Goal: Task Accomplishment & Management: Manage account settings

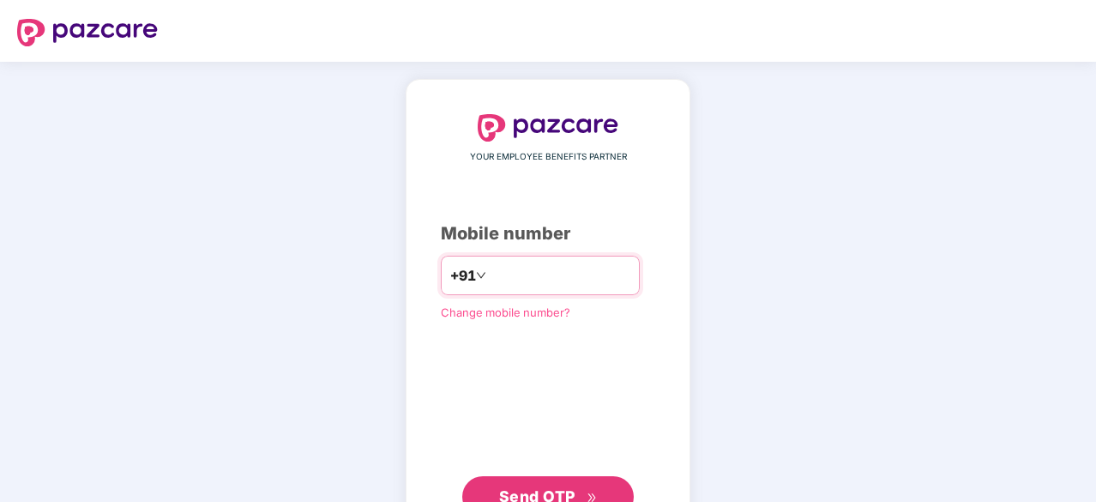
type input "**********"
click at [531, 485] on span "Send OTP" at bounding box center [537, 494] width 76 height 18
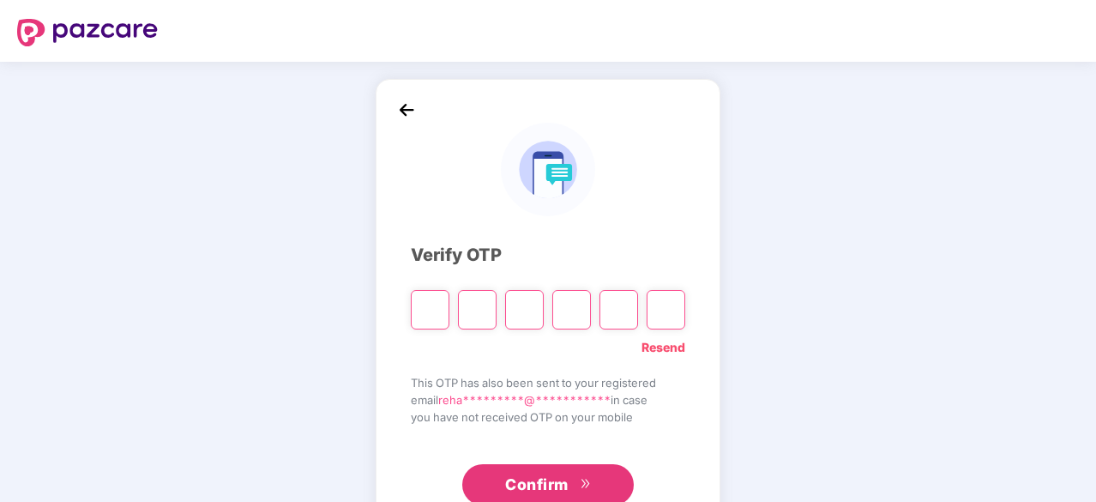
type input "*"
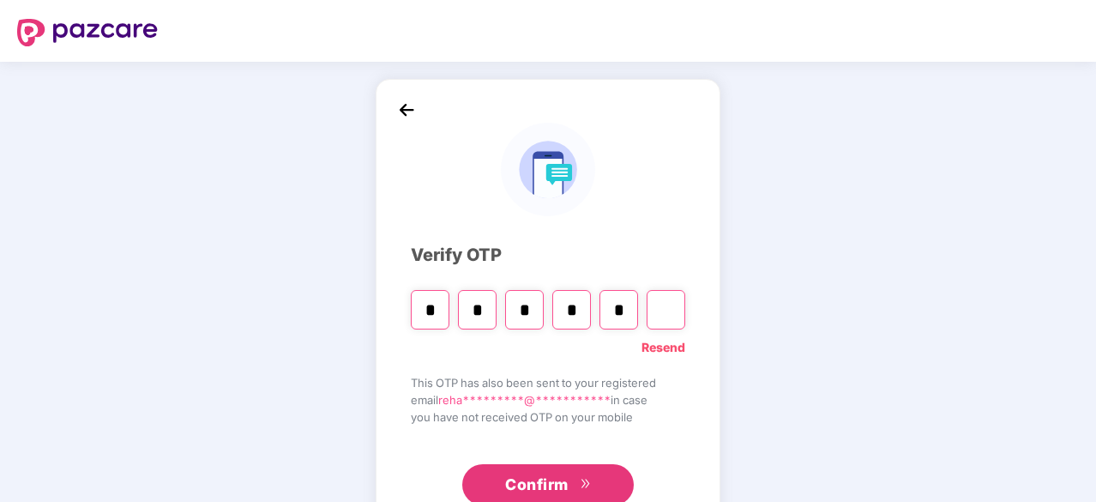
type input "*"
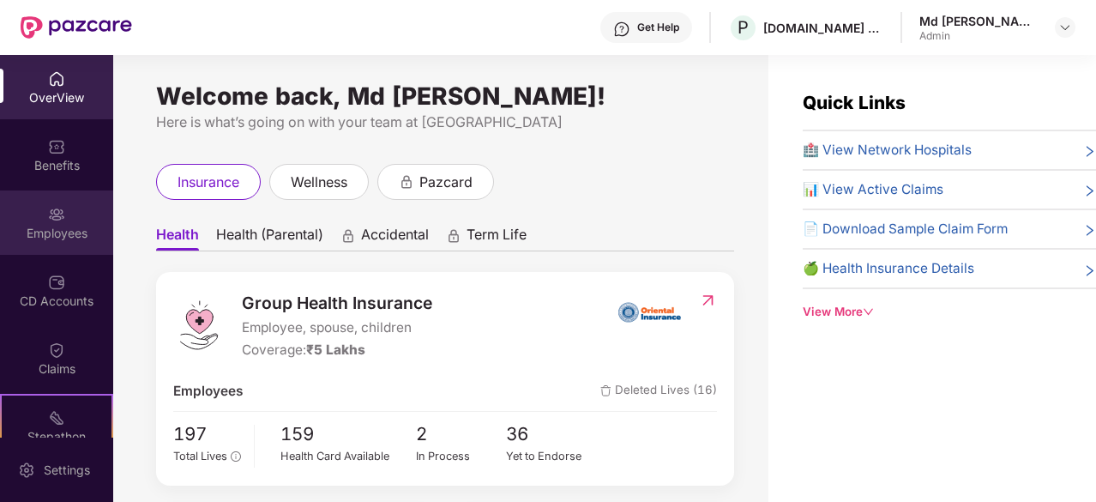
click at [64, 225] on div "Employees" at bounding box center [56, 233] width 113 height 17
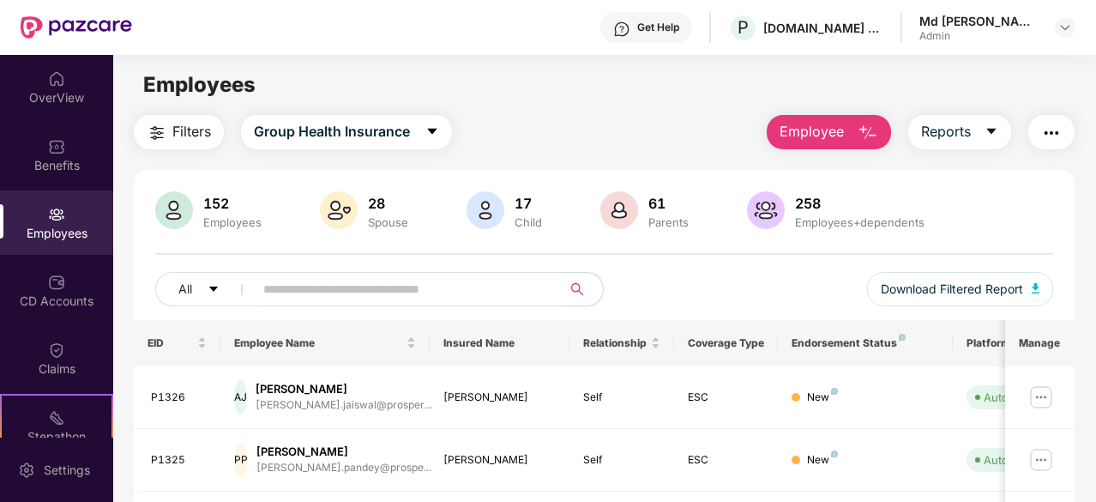
click at [445, 292] on input "text" at bounding box center [400, 289] width 275 height 26
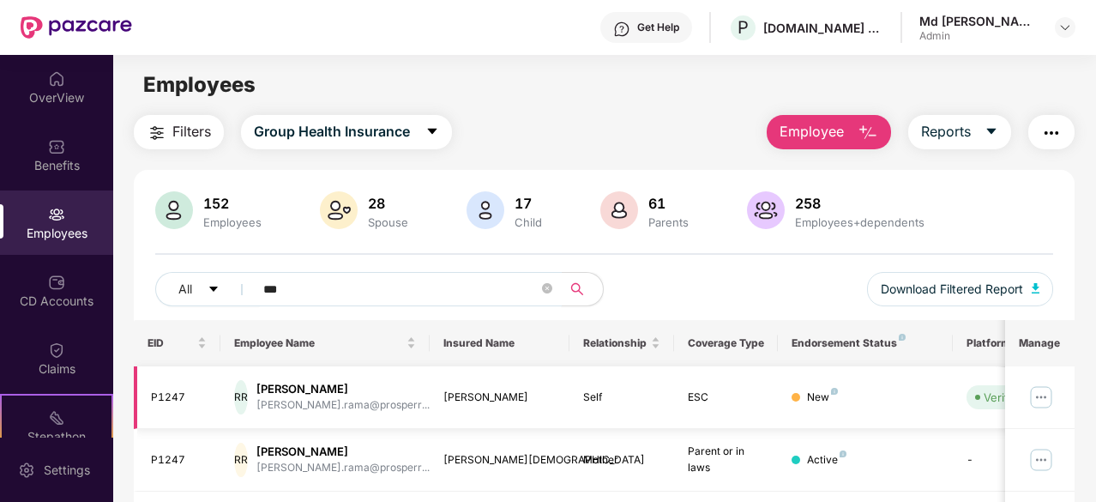
type input "***"
click at [1043, 394] on img at bounding box center [1040, 396] width 27 height 27
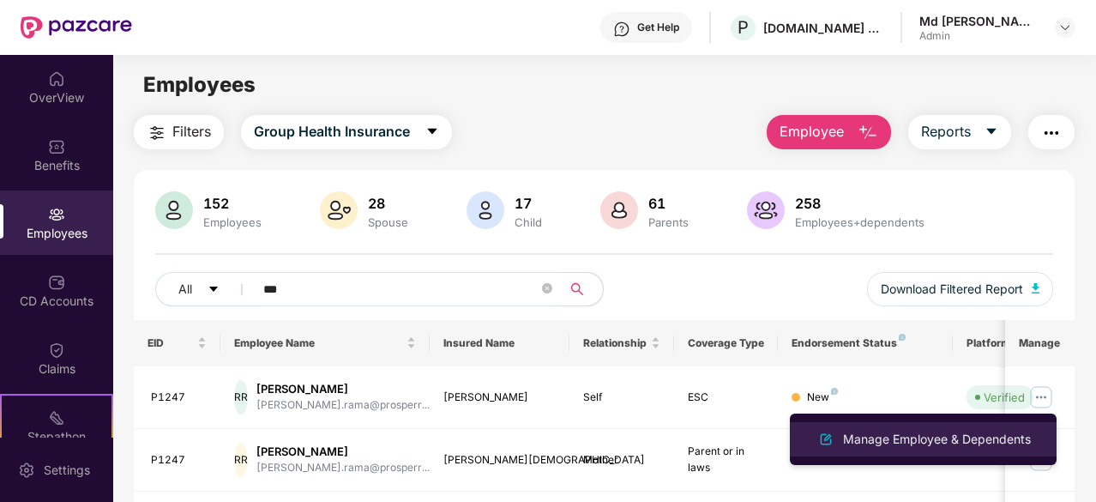
click at [916, 435] on div "Manage Employee & Dependents" at bounding box center [937, 439] width 195 height 19
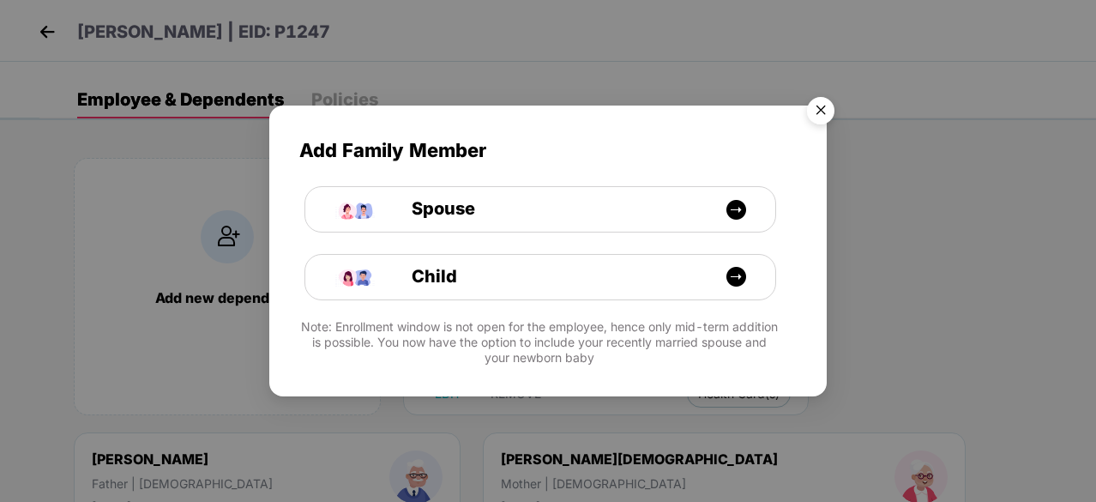
click at [829, 117] on img "Close" at bounding box center [821, 113] width 48 height 48
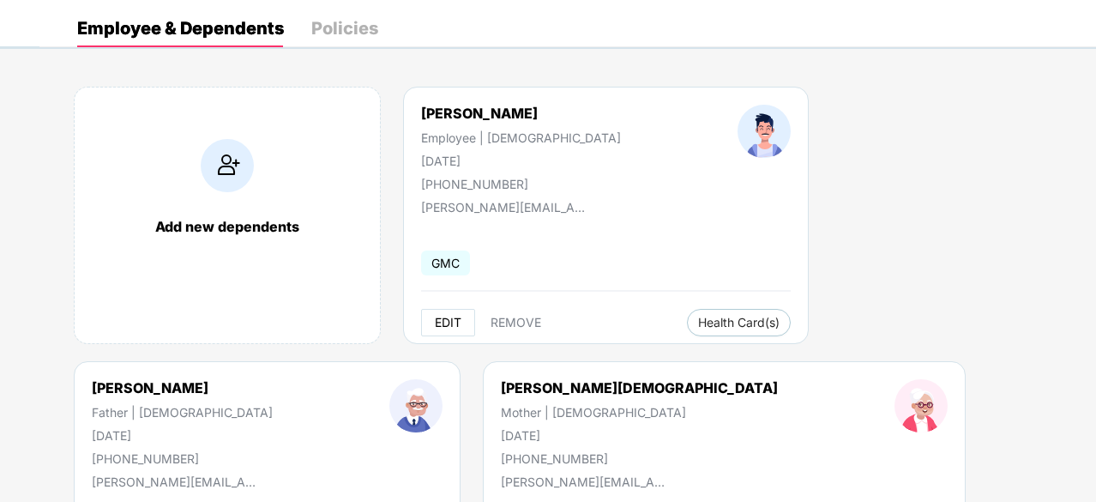
scroll to position [74, 0]
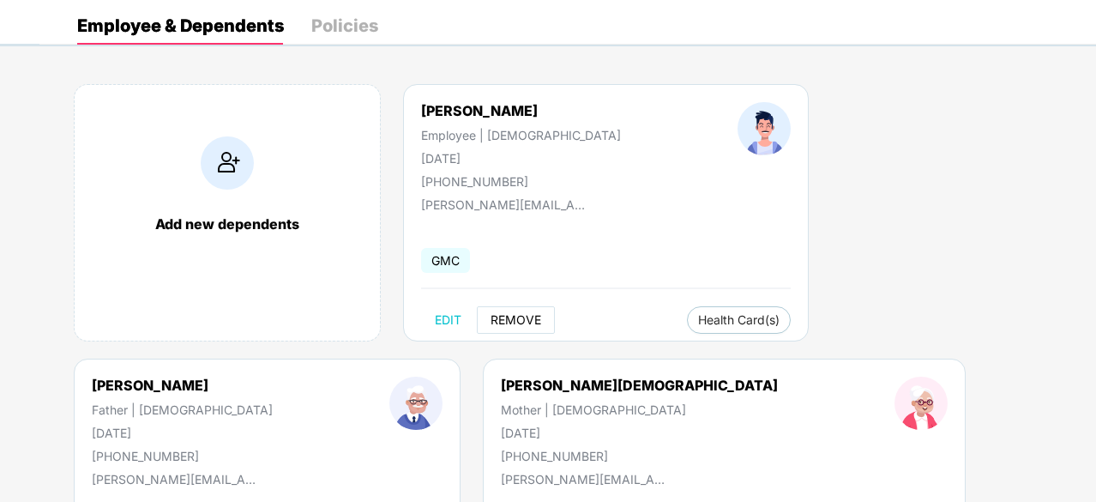
click at [517, 316] on span "REMOVE" at bounding box center [516, 320] width 51 height 14
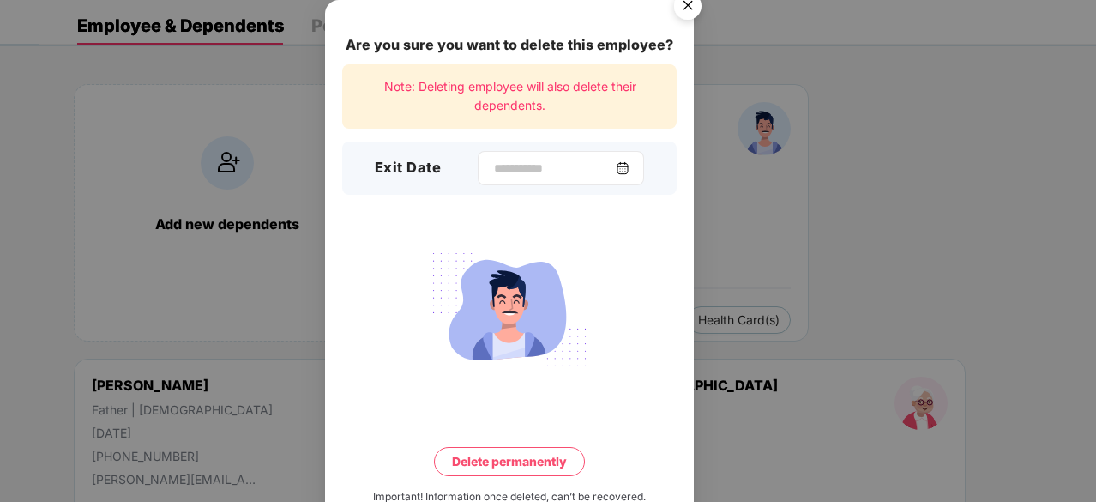
click at [629, 166] on img at bounding box center [623, 168] width 14 height 14
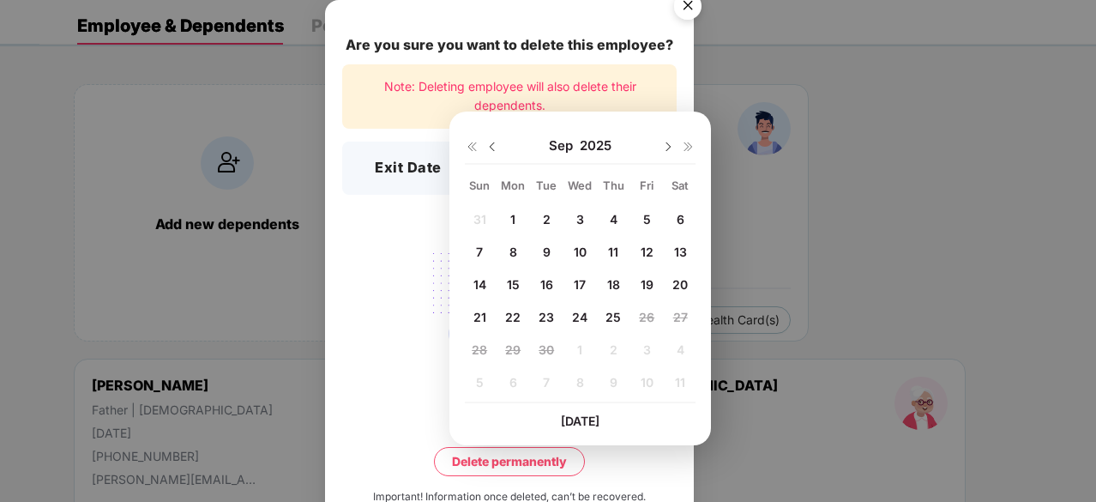
click at [543, 310] on span "23" at bounding box center [546, 317] width 15 height 15
type input "**********"
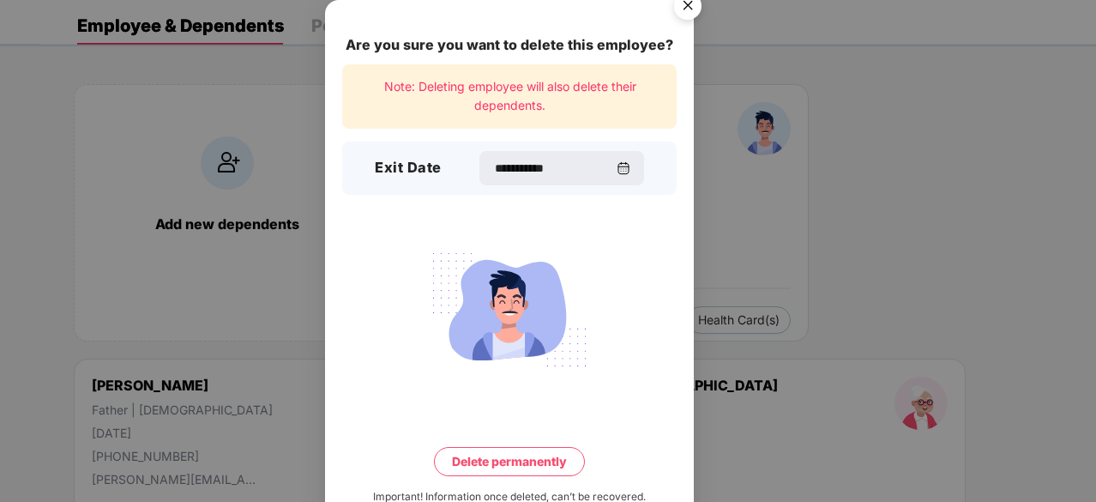
scroll to position [45, 0]
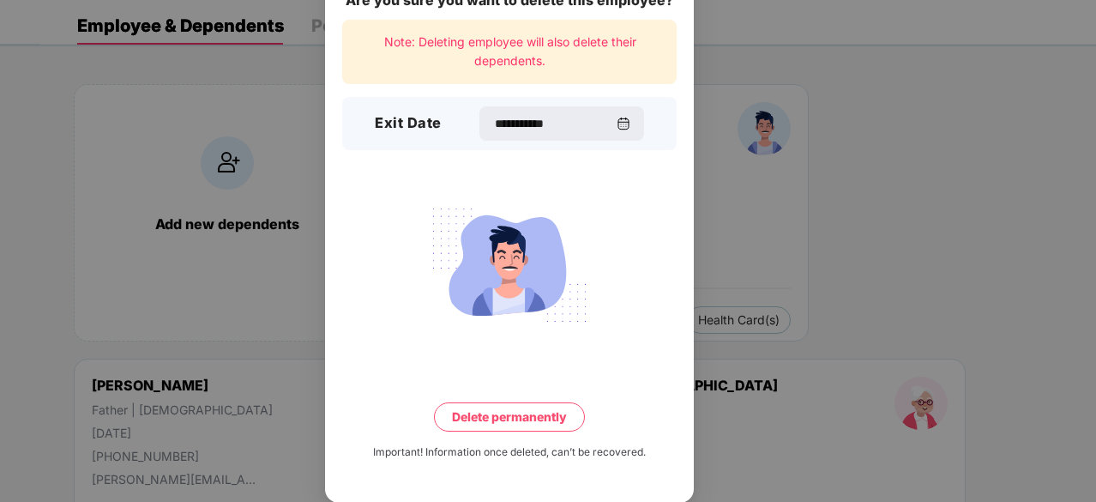
click at [513, 417] on button "Delete permanently" at bounding box center [509, 416] width 151 height 29
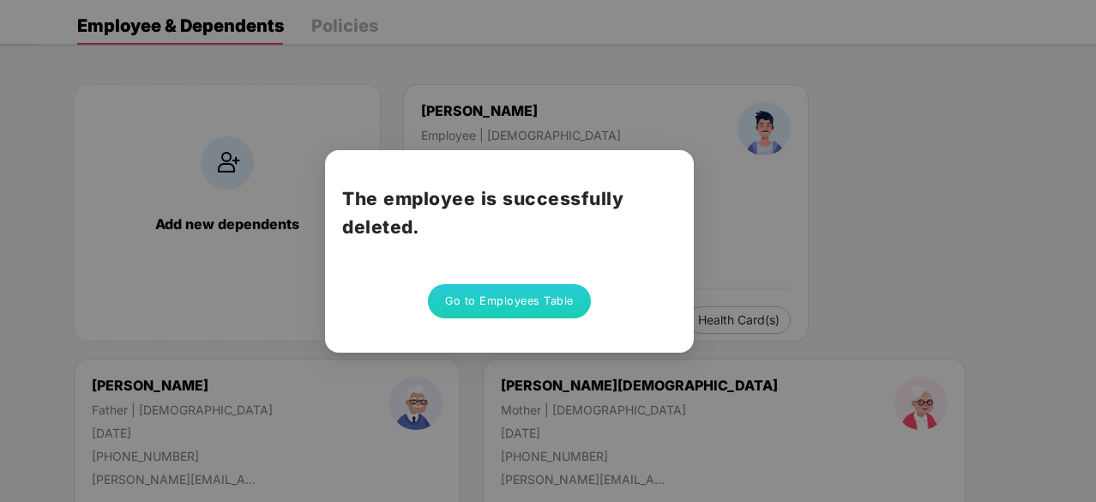
scroll to position [0, 0]
click at [513, 417] on div "The employee is successfully deleted. Go to Employees Table" at bounding box center [548, 251] width 1096 height 502
click at [528, 303] on button "Go to Employees Table" at bounding box center [509, 301] width 163 height 34
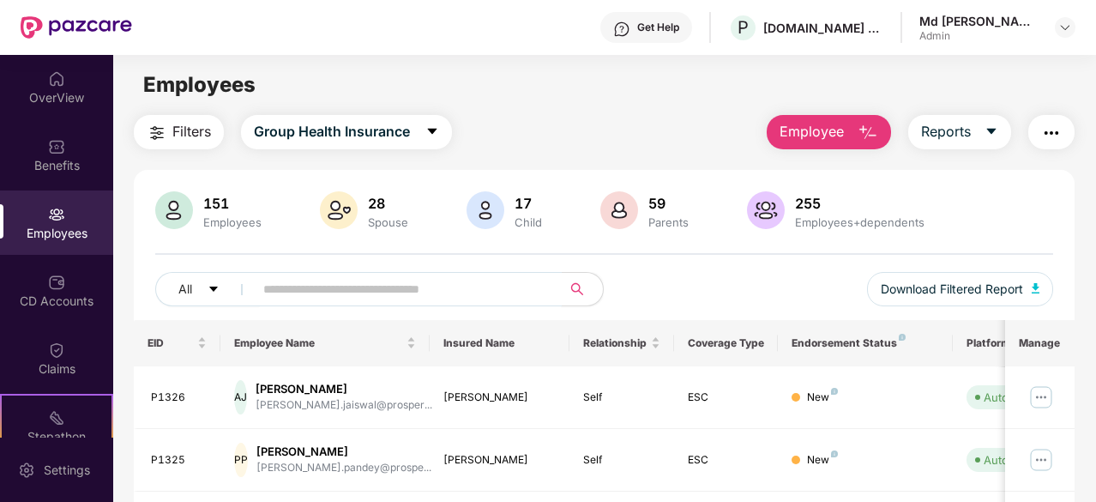
click at [348, 284] on input "text" at bounding box center [400, 289] width 275 height 26
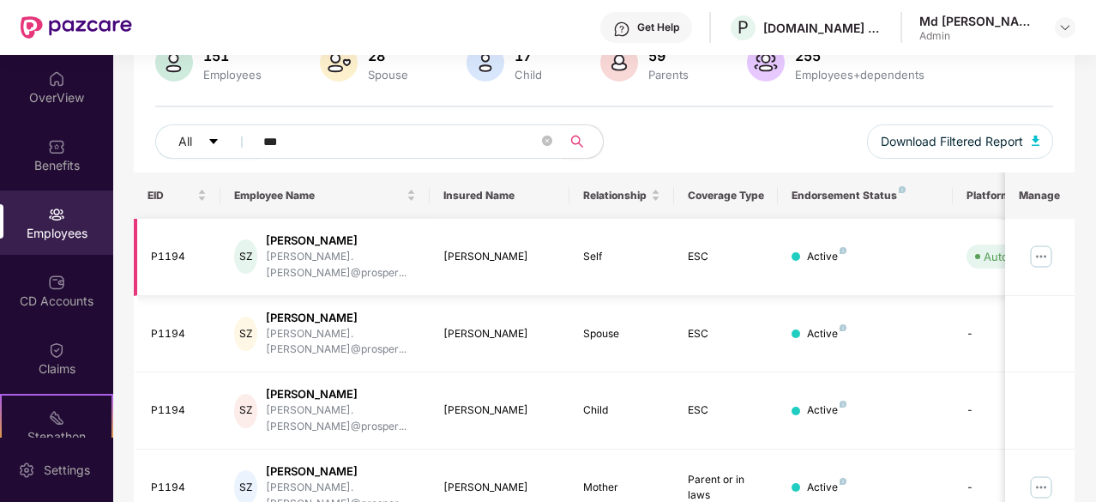
scroll to position [148, 0]
type input "***"
click at [1038, 246] on img at bounding box center [1040, 255] width 27 height 27
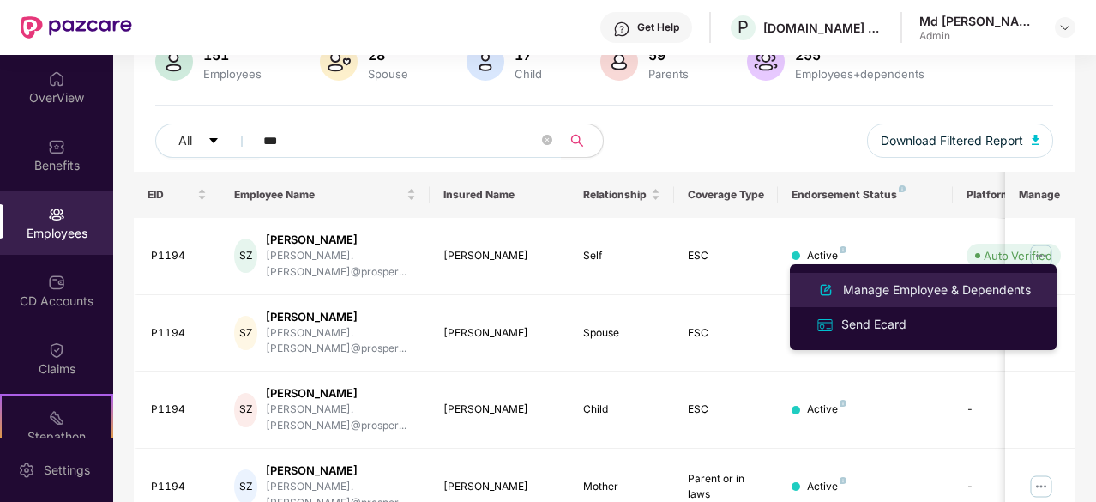
click at [974, 288] on div "Manage Employee & Dependents" at bounding box center [937, 289] width 195 height 19
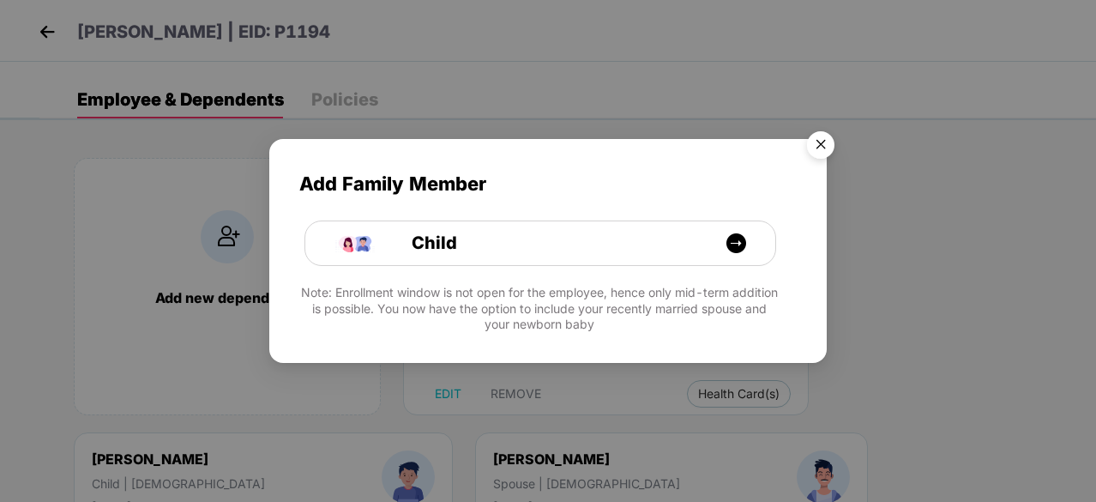
click at [823, 142] on img "Close" at bounding box center [821, 147] width 48 height 48
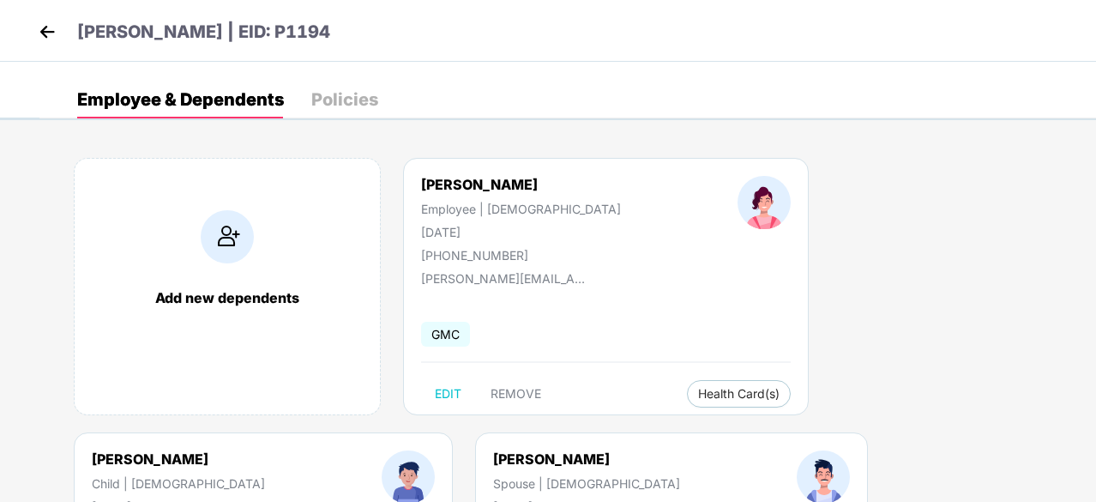
drag, startPoint x: 532, startPoint y: 186, endPoint x: 421, endPoint y: 191, distance: 110.7
click at [421, 191] on div "[PERSON_NAME] Employee | [DEMOGRAPHIC_DATA] [DATE] [PHONE_NUMBER]" at bounding box center [521, 219] width 316 height 87
copy div "[PERSON_NAME]"
